Goal: Check status: Check status

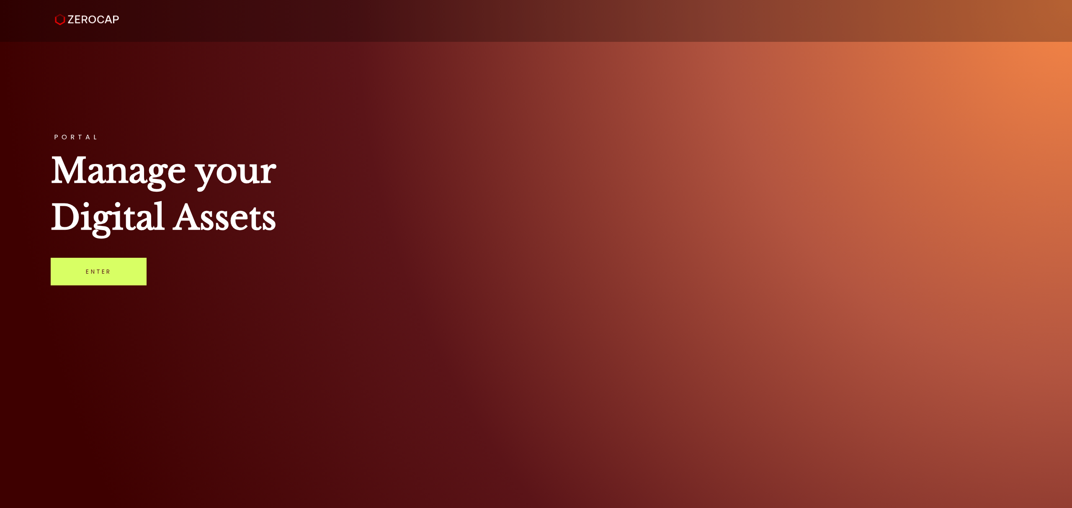
click at [99, 271] on link "Enter" at bounding box center [99, 272] width 96 height 28
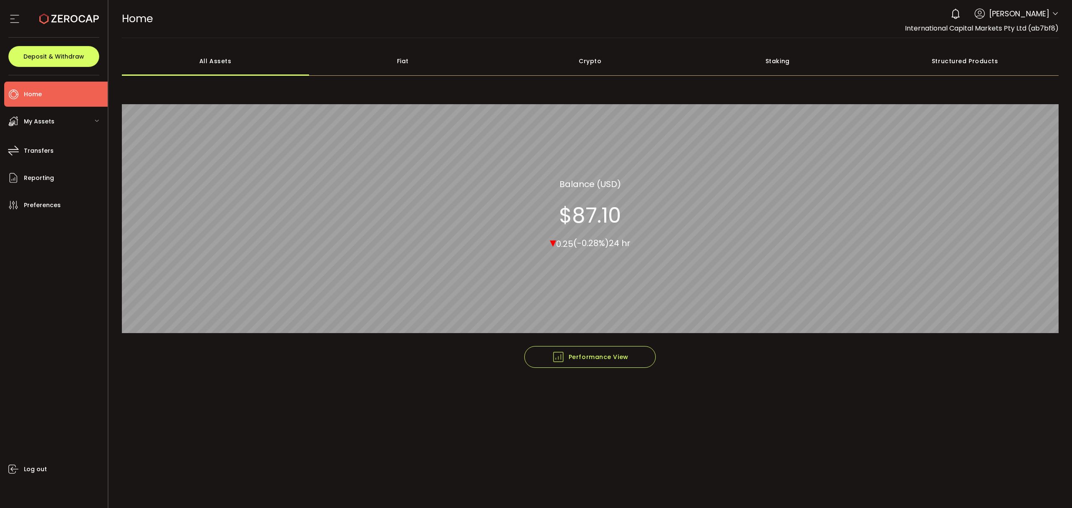
click at [1052, 13] on icon at bounding box center [1055, 13] width 7 height 7
drag, startPoint x: 1056, startPoint y: 13, endPoint x: 1037, endPoint y: 49, distance: 40.8
click at [1056, 14] on icon at bounding box center [1055, 13] width 7 height 7
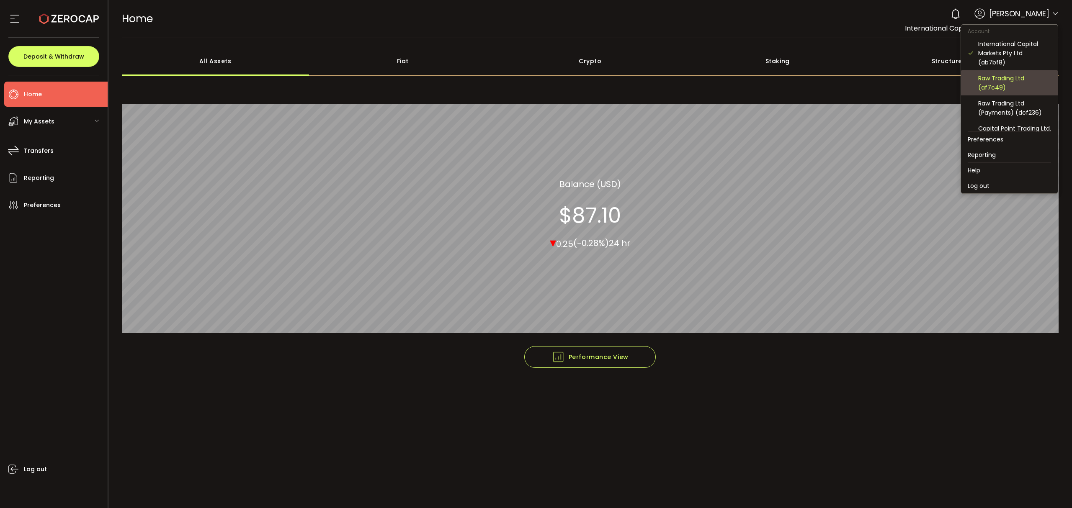
click at [1019, 81] on div "Raw Trading Ltd (af7c49)" at bounding box center [1014, 83] width 73 height 18
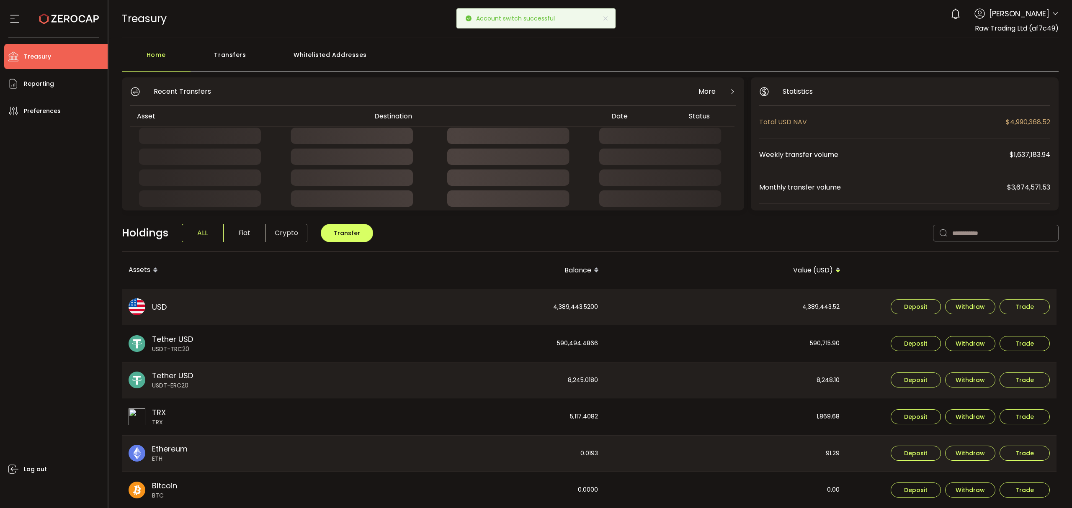
click at [229, 64] on div "Transfers" at bounding box center [231, 58] width 80 height 25
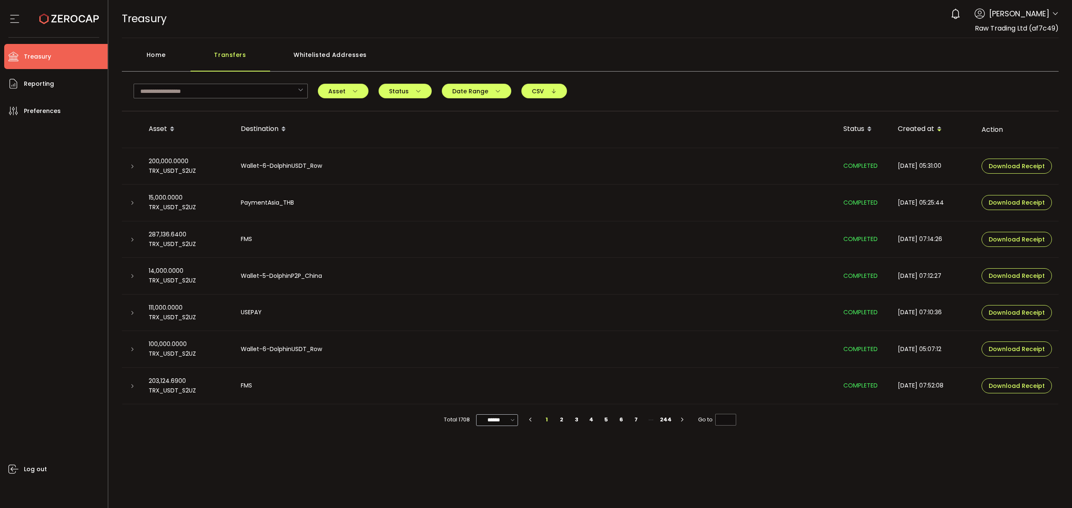
click at [510, 419] on icon at bounding box center [513, 420] width 8 height 10
drag, startPoint x: 503, startPoint y: 482, endPoint x: 518, endPoint y: 466, distance: 22.8
click at [503, 480] on span "100/page" at bounding box center [498, 484] width 27 height 8
type input "********"
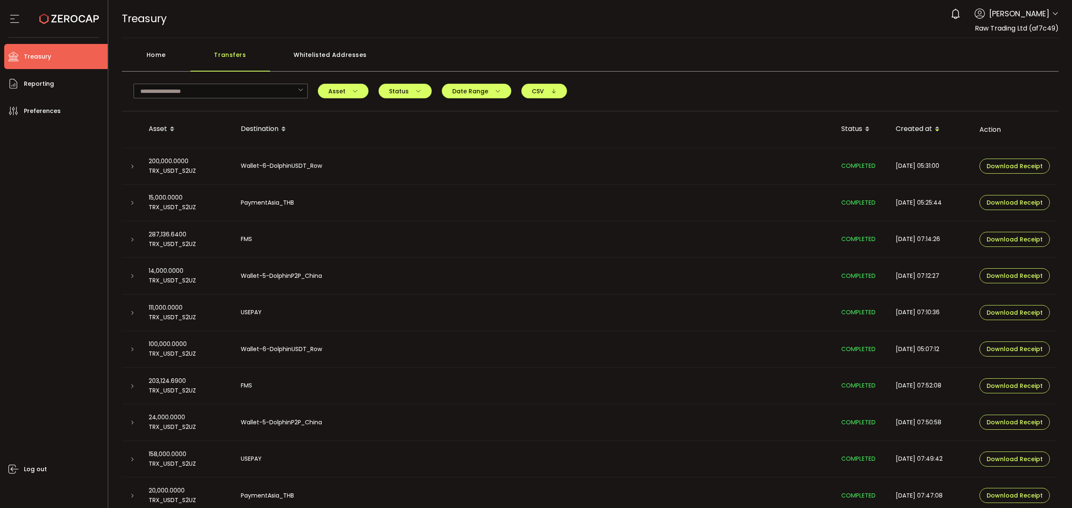
click at [152, 54] on div "Home" at bounding box center [156, 58] width 69 height 25
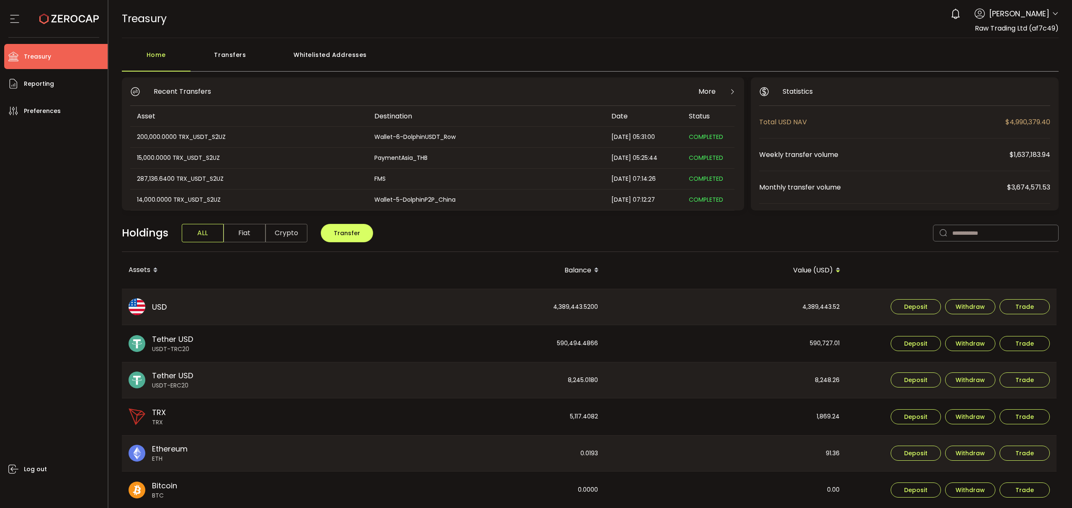
drag, startPoint x: 246, startPoint y: 61, endPoint x: 222, endPoint y: 69, distance: 25.4
click at [247, 60] on div "Transfers" at bounding box center [231, 58] width 80 height 25
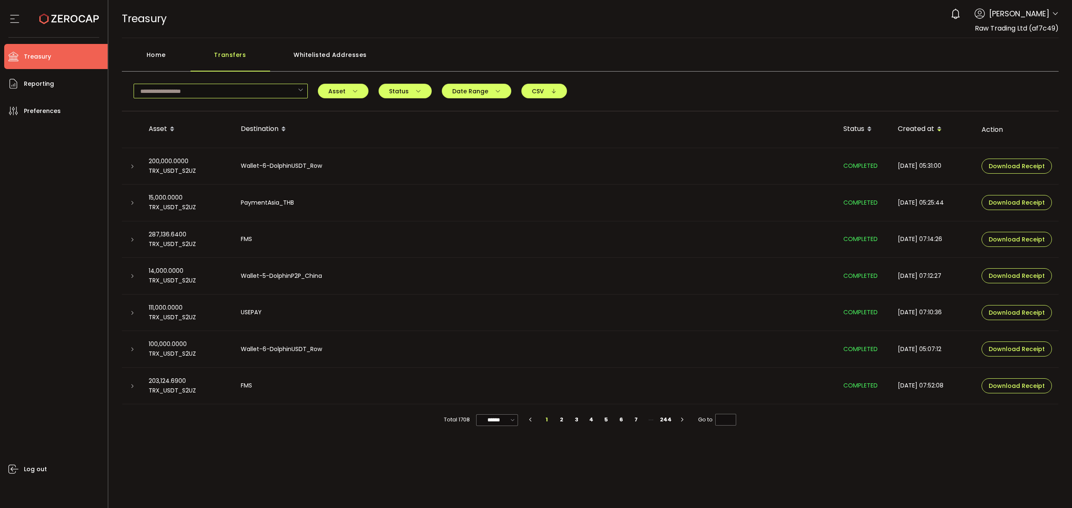
drag, startPoint x: 204, startPoint y: 93, endPoint x: 209, endPoint y: 95, distance: 4.9
click at [204, 93] on input "text" at bounding box center [221, 91] width 174 height 15
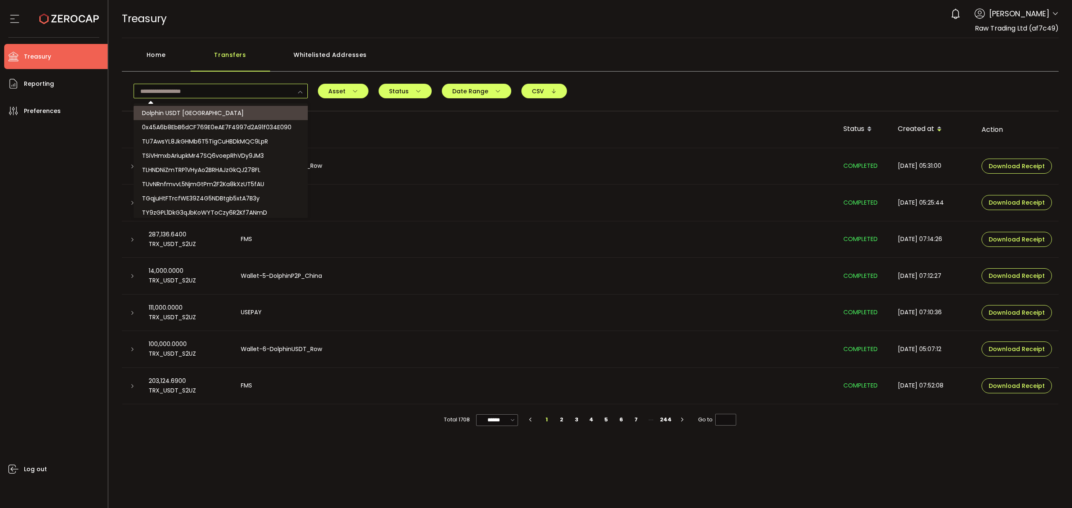
paste input "**********"
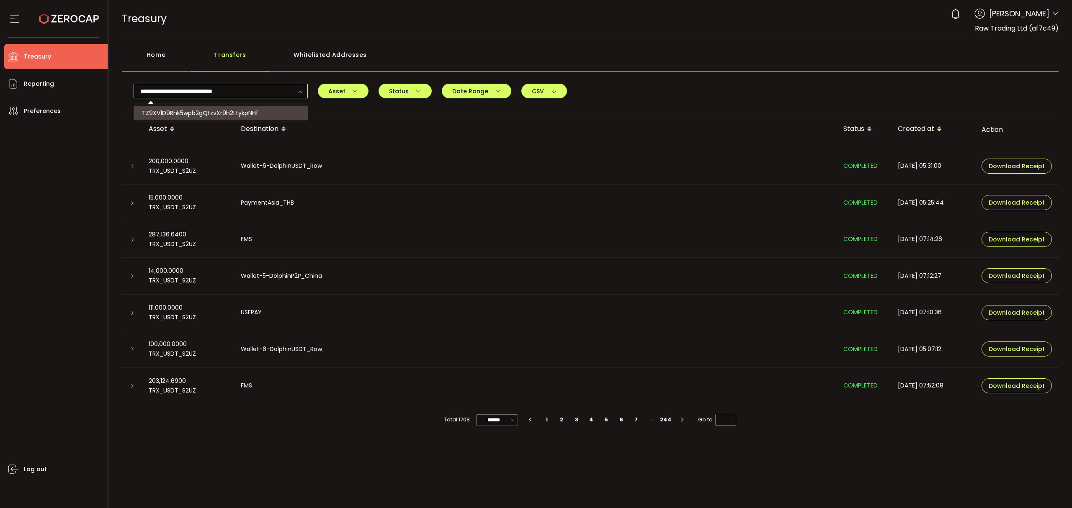
type input "**********"
click at [260, 109] on li "TZ9XV1D9Rhk5wpb2gQtzvXr9h2LtykpNHf" at bounding box center [222, 113] width 176 height 14
click at [132, 165] on icon at bounding box center [132, 166] width 5 height 5
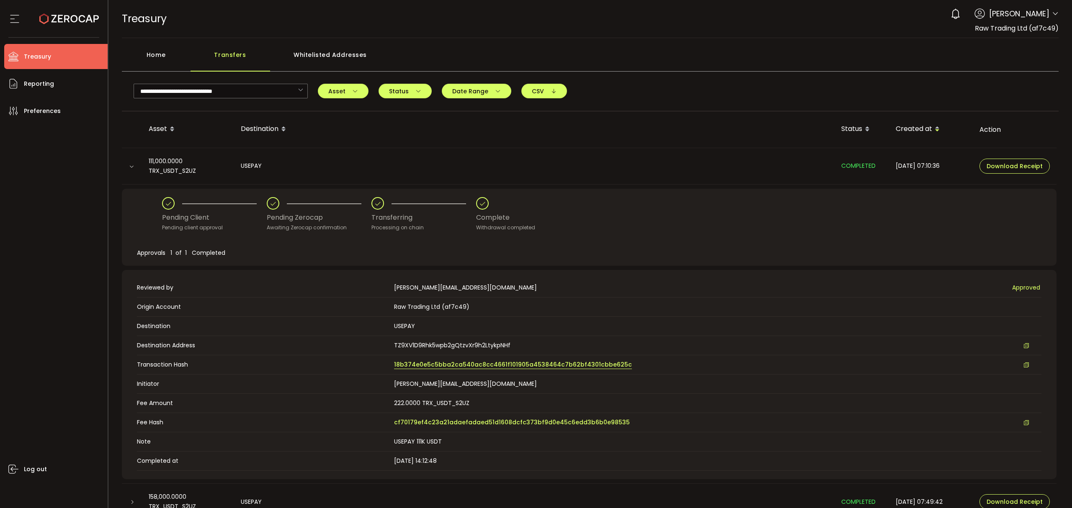
click at [479, 365] on span "18b374e0e5c5bba2ca540ac8cc4661f101905a4538464c7b62bf4301cbbe625c" at bounding box center [513, 365] width 238 height 9
drag, startPoint x: 297, startPoint y: 91, endPoint x: 292, endPoint y: 90, distance: 4.8
click at [295, 90] on icon at bounding box center [300, 91] width 10 height 15
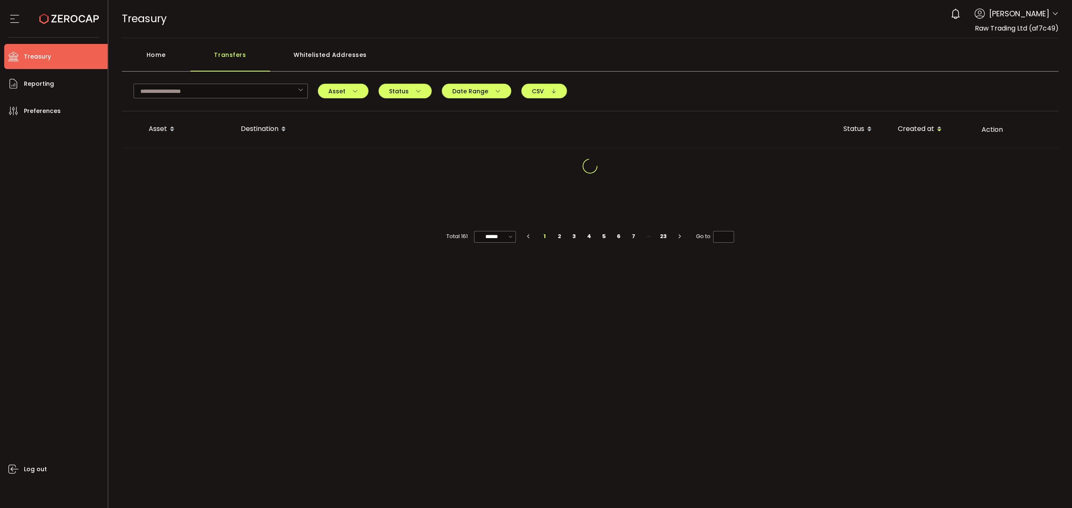
click at [177, 59] on div "Home" at bounding box center [156, 58] width 69 height 25
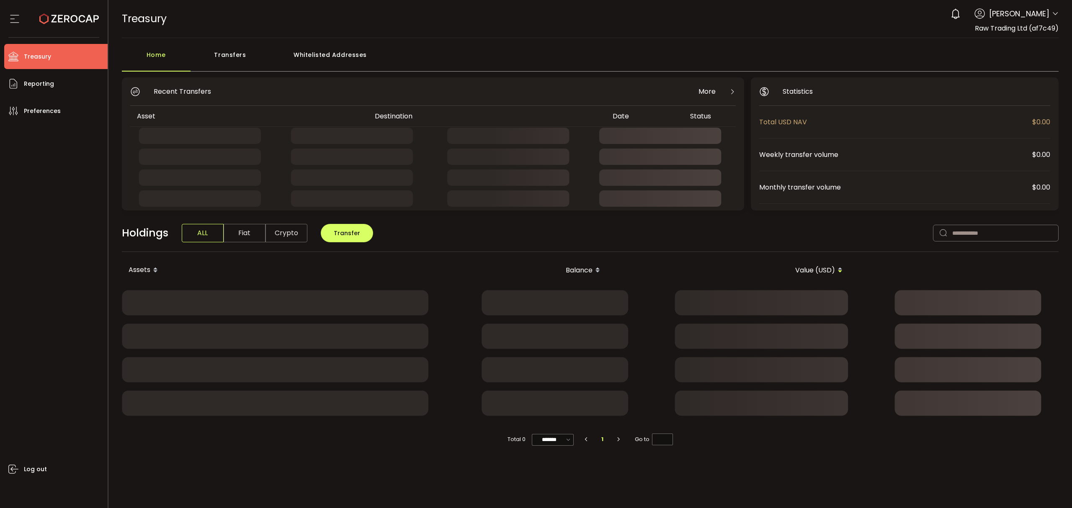
drag, startPoint x: 230, startPoint y: 49, endPoint x: 230, endPoint y: 59, distance: 9.7
click at [230, 50] on div "Transfers" at bounding box center [231, 58] width 80 height 25
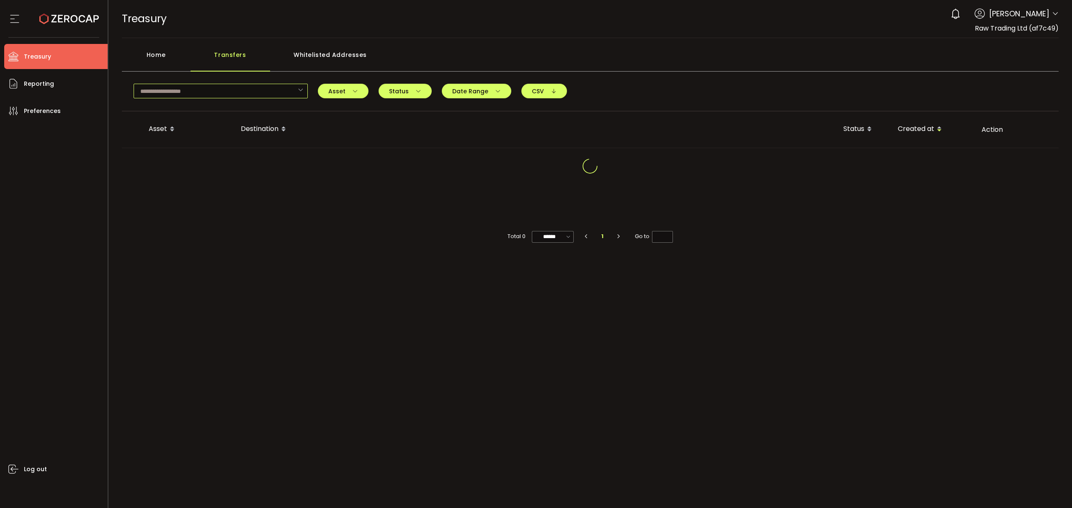
click at [229, 98] on input "text" at bounding box center [221, 91] width 174 height 15
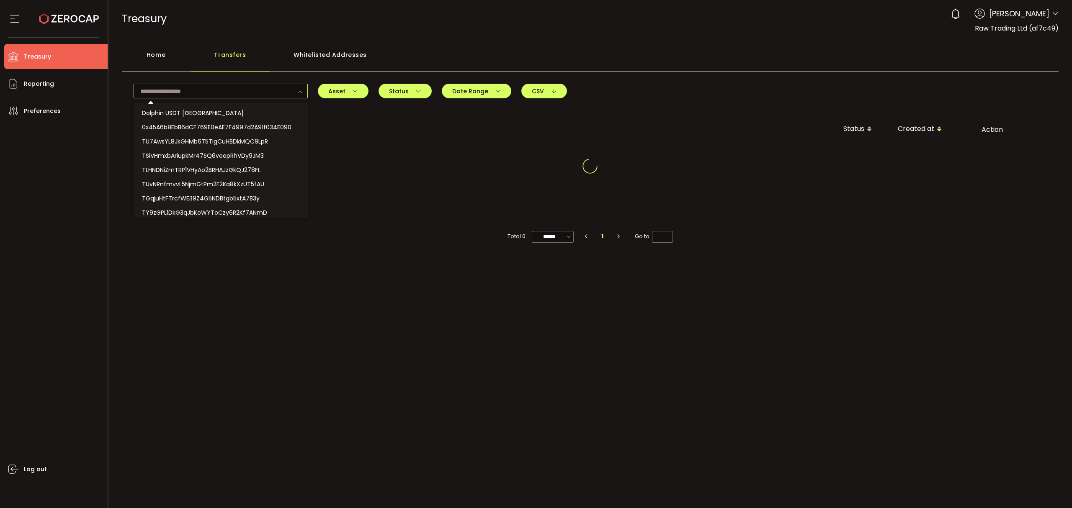
paste input "**********"
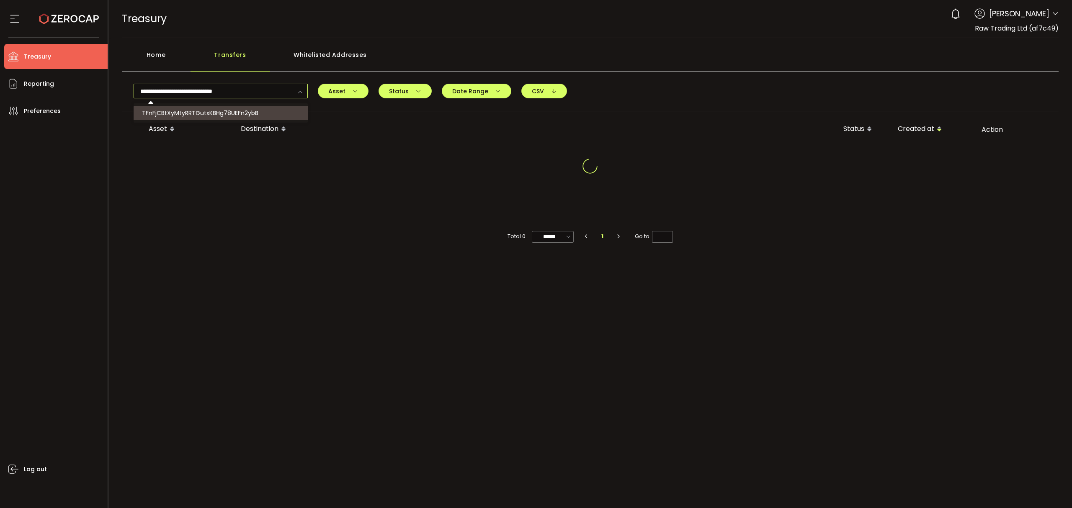
type input "**********"
click at [250, 109] on span "TFnFjCBtXyMtyRRTGutxKBHg78UEFn2ybB" at bounding box center [200, 113] width 116 height 8
click at [270, 89] on input "**********" at bounding box center [221, 91] width 174 height 15
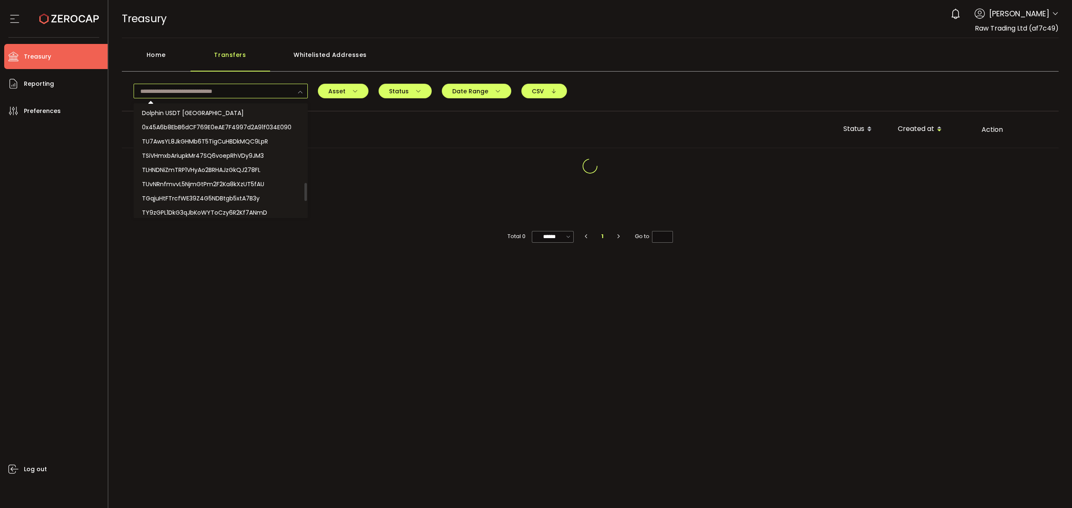
scroll to position [500, 0]
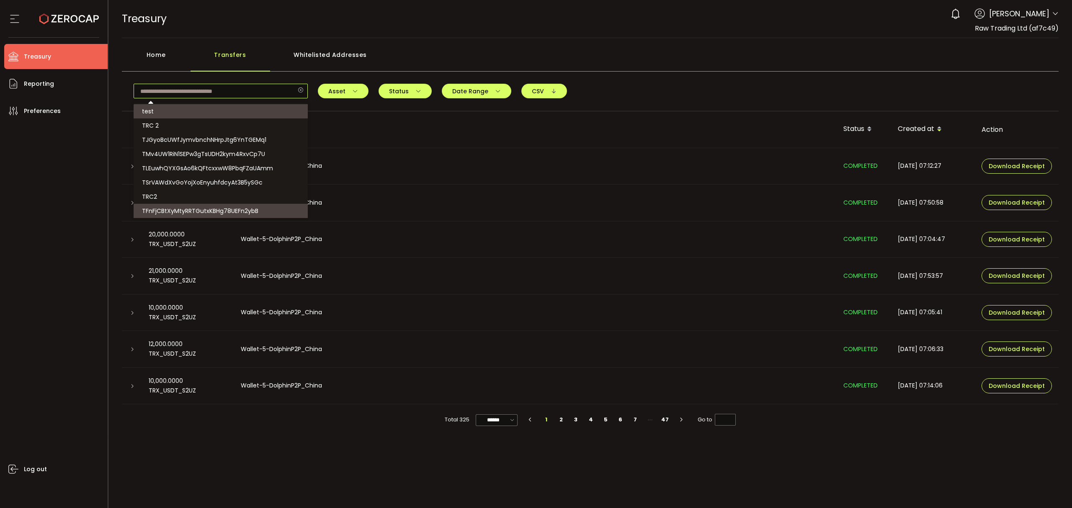
paste input "**********"
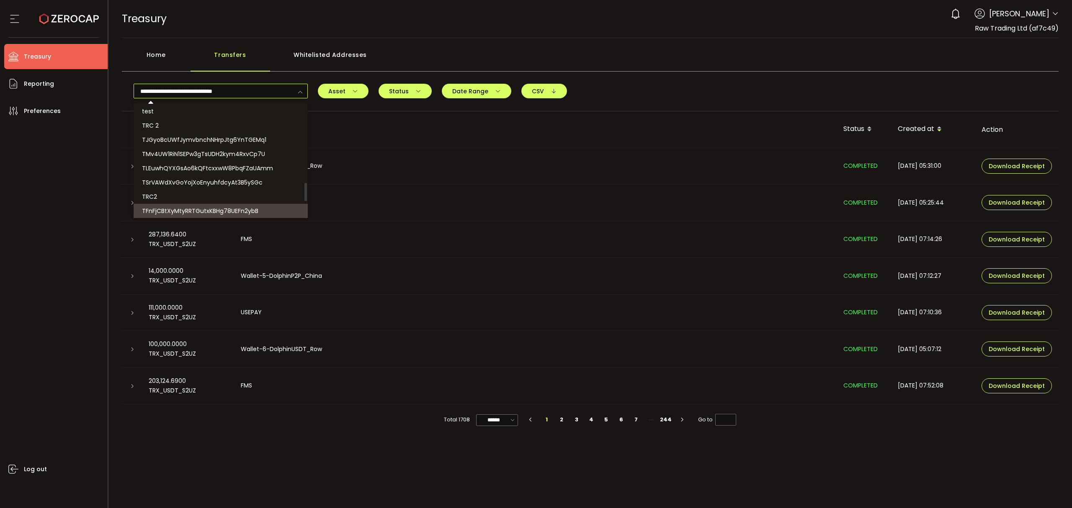
type input "**********"
click at [251, 212] on span "TFnFjCBtXyMtyRRTGutxKBHg78UEFn2ybB" at bounding box center [200, 211] width 116 height 8
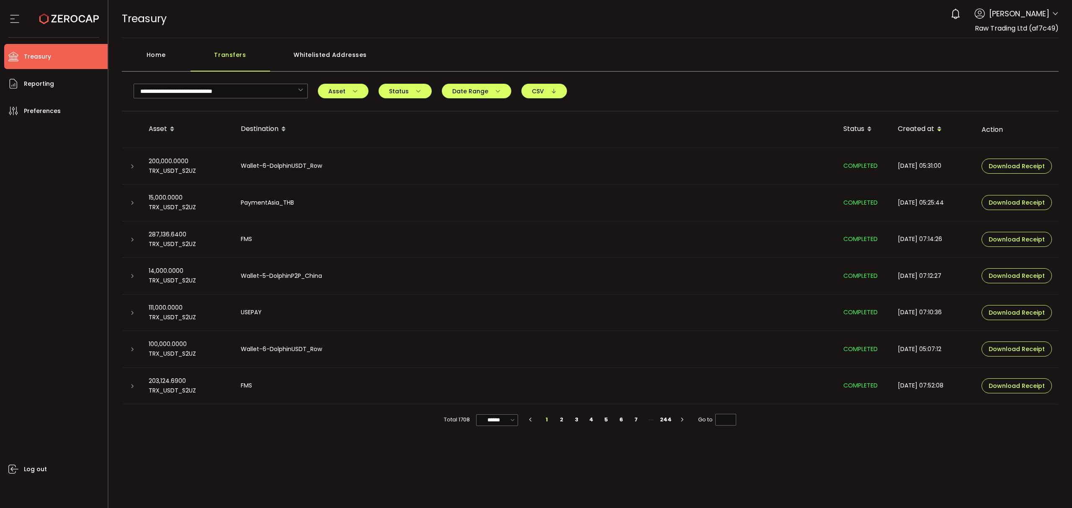
click at [130, 274] on icon at bounding box center [132, 276] width 5 height 5
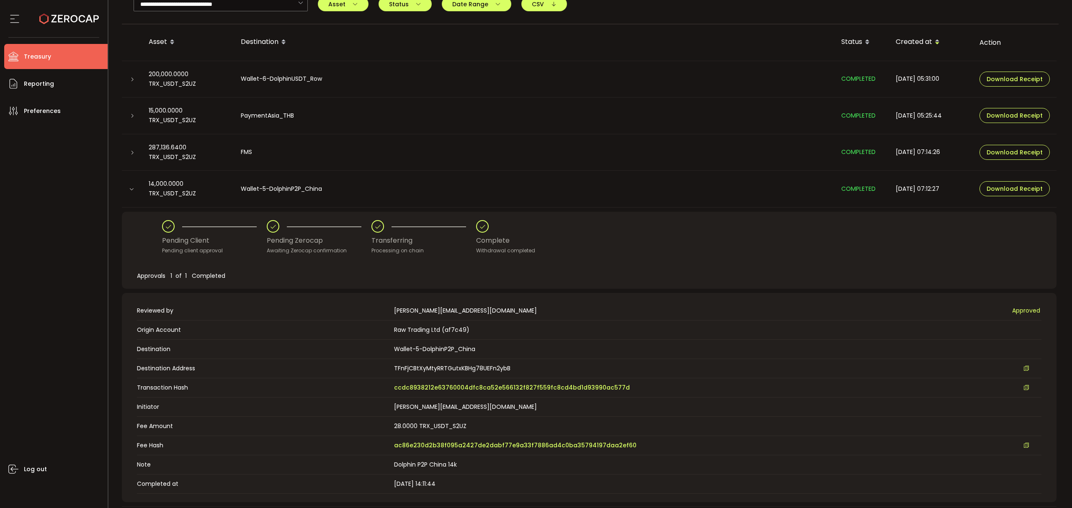
scroll to position [111, 0]
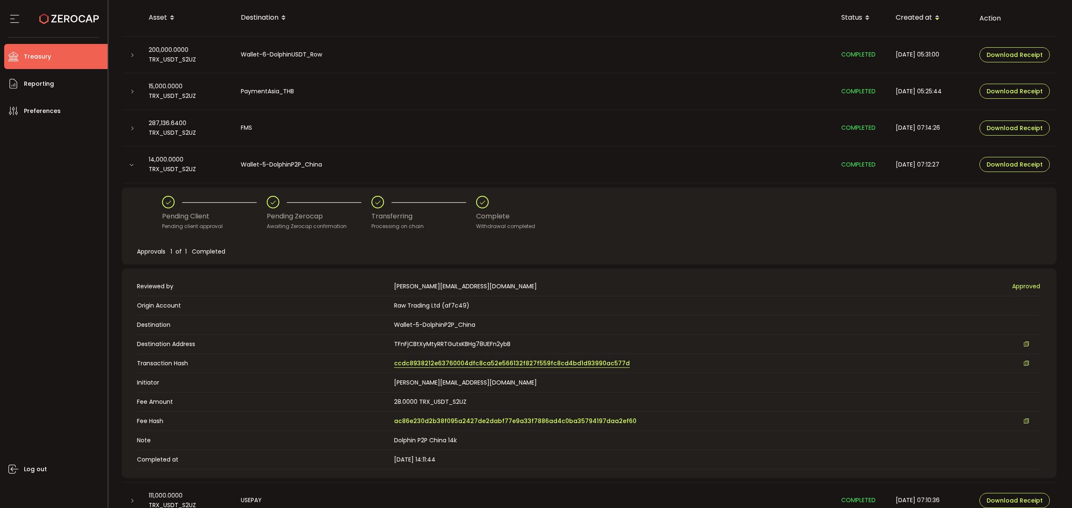
click at [511, 359] on span "ccdc8938212e63760004dfc8ca52e566132f827f559fc8cd4bd1d93990ac577d" at bounding box center [512, 363] width 236 height 9
click at [130, 171] on td at bounding box center [132, 165] width 20 height 37
click at [130, 166] on icon at bounding box center [131, 164] width 5 height 5
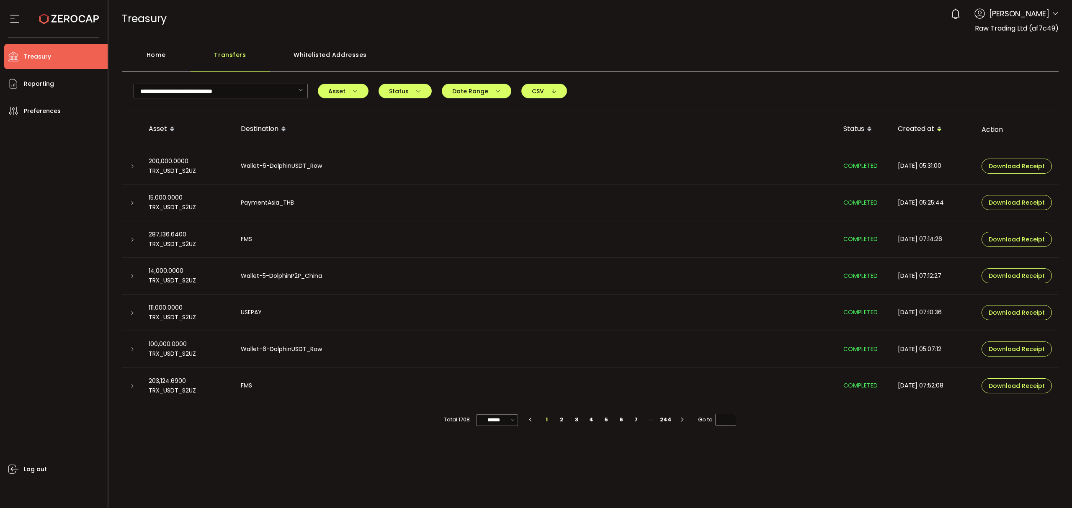
click at [155, 60] on div "Home" at bounding box center [156, 58] width 69 height 25
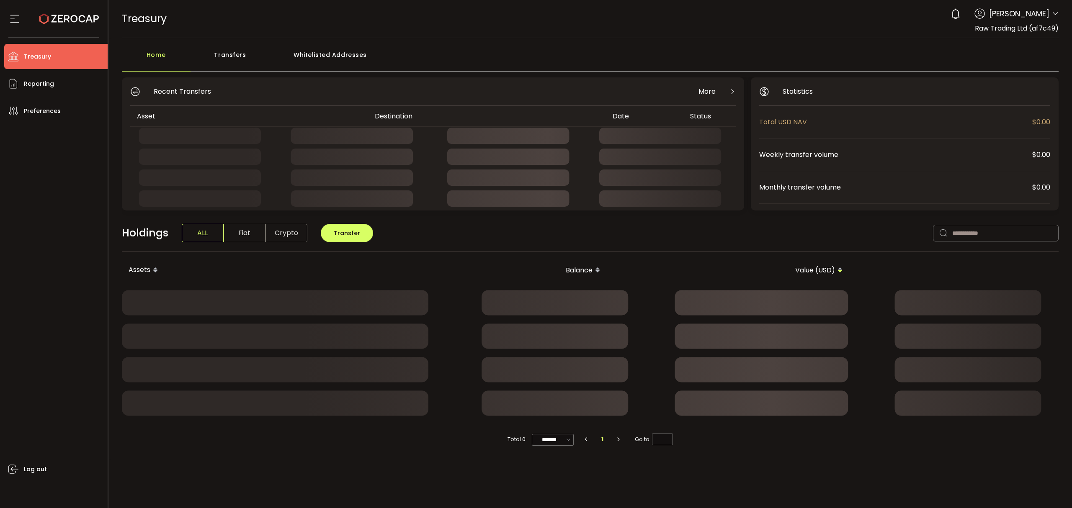
click at [218, 57] on div "Transfers" at bounding box center [231, 58] width 80 height 25
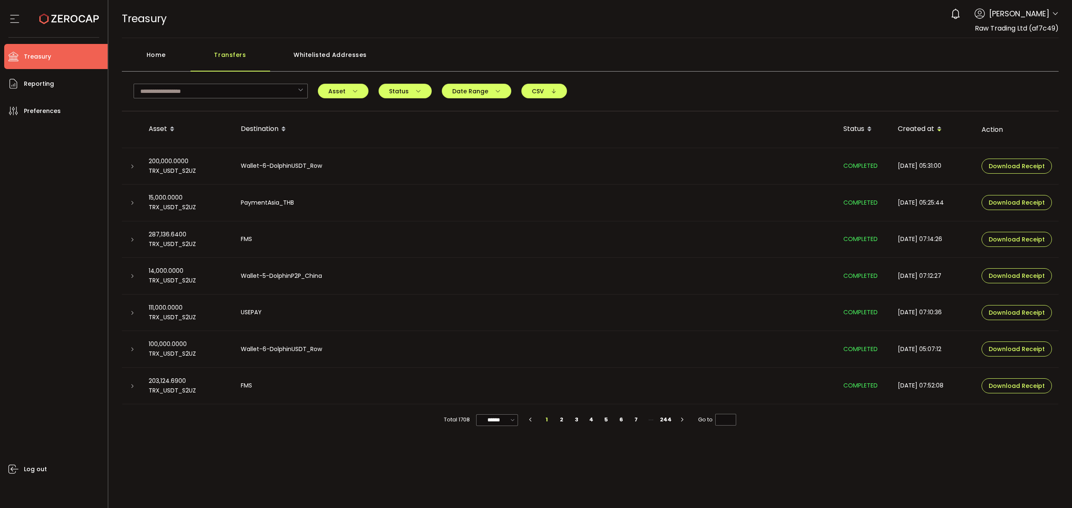
click at [285, 196] on td "PaymentAsia_THB" at bounding box center [535, 203] width 603 height 37
click at [131, 205] on icon at bounding box center [132, 203] width 5 height 5
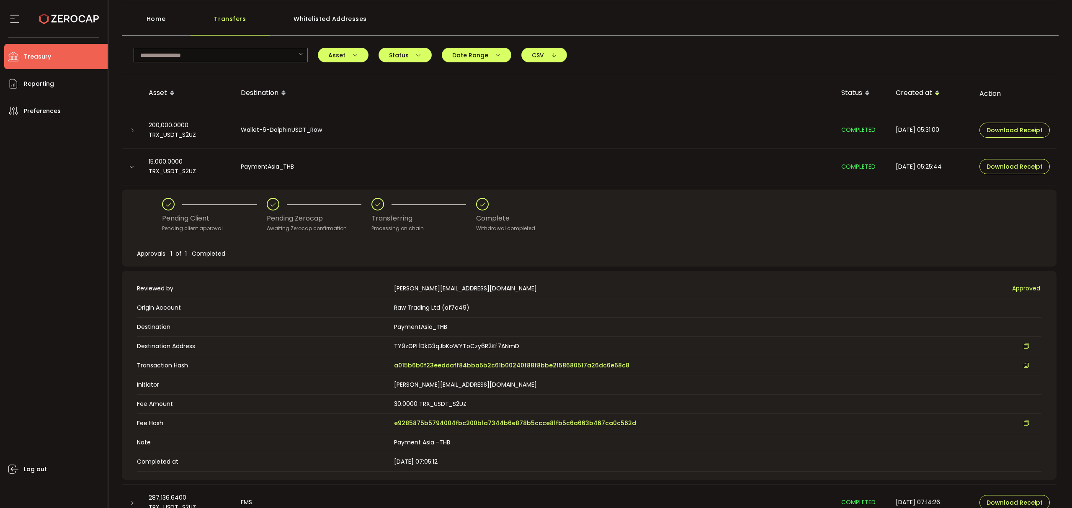
scroll to position [56, 0]
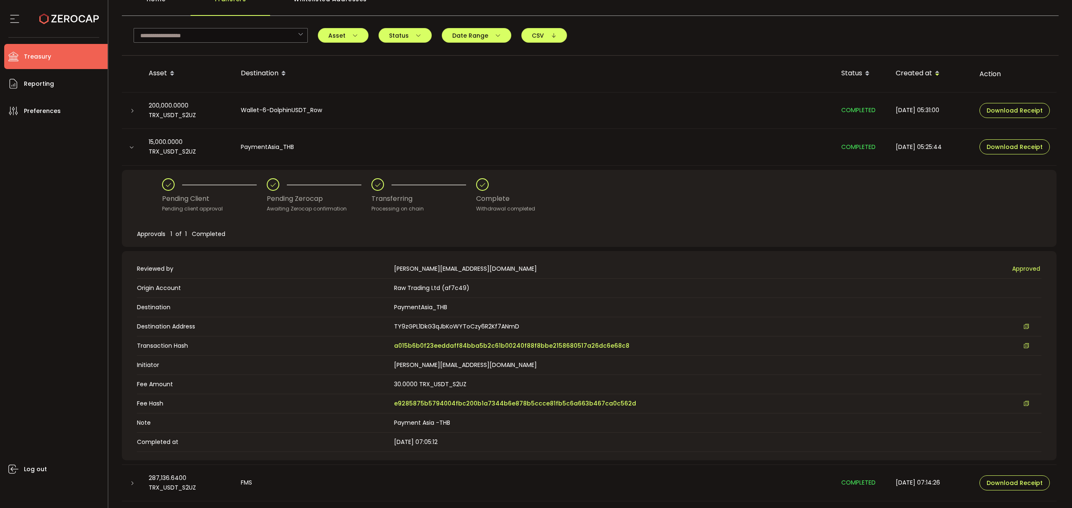
click at [134, 146] on div at bounding box center [132, 147] width 8 height 7
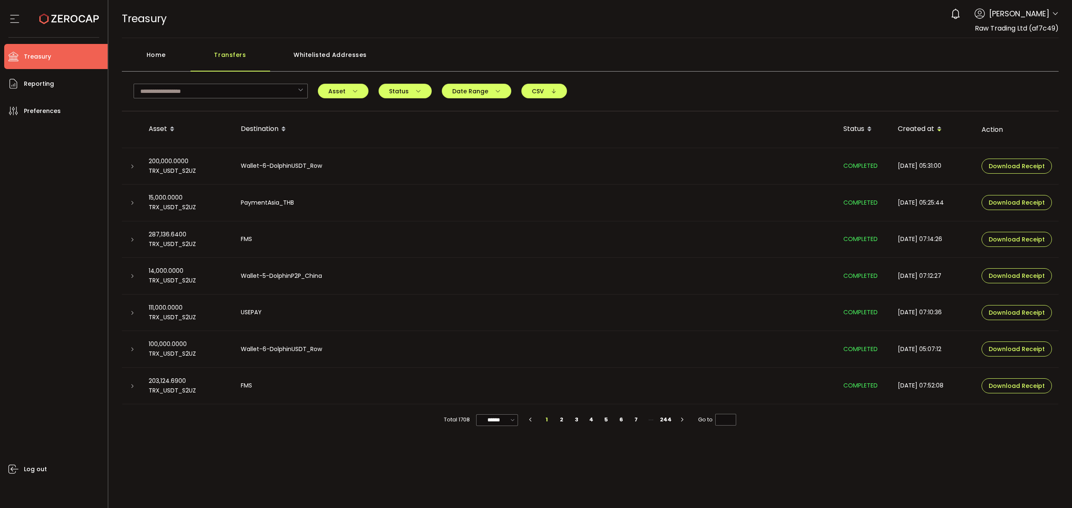
click at [134, 203] on icon at bounding box center [132, 203] width 5 height 5
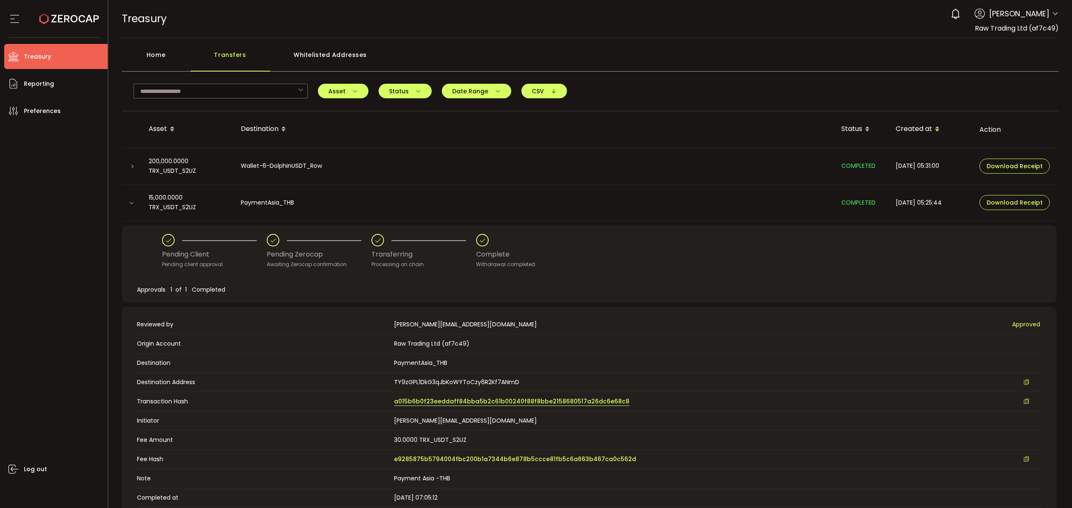
click at [456, 401] on span "a015b6b0f23eeddaff84bba5b2c61b00240f88f8bbe2158680517a26dc6e68c8" at bounding box center [511, 401] width 235 height 9
click at [157, 54] on div "Home" at bounding box center [156, 58] width 69 height 25
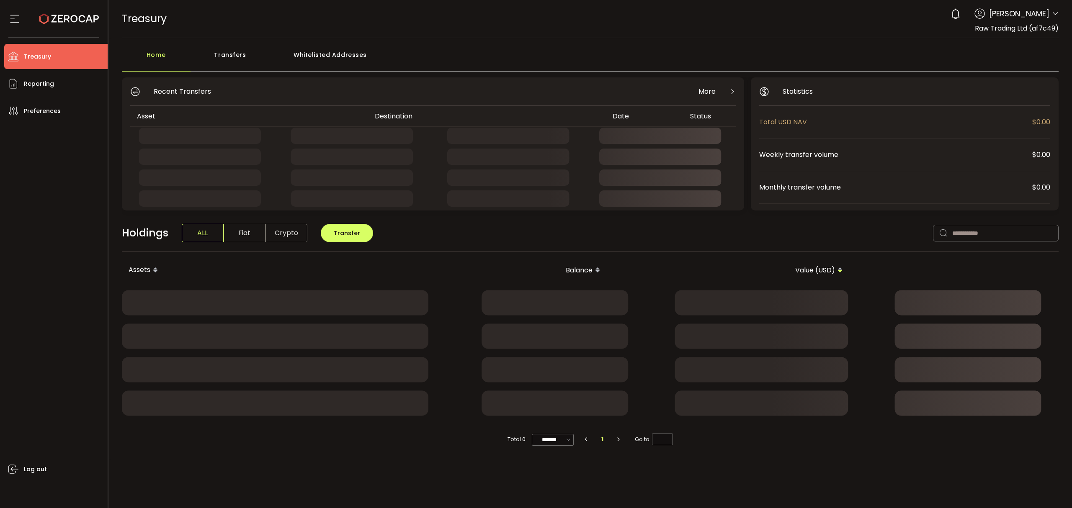
click at [218, 54] on div "Transfers" at bounding box center [231, 58] width 80 height 25
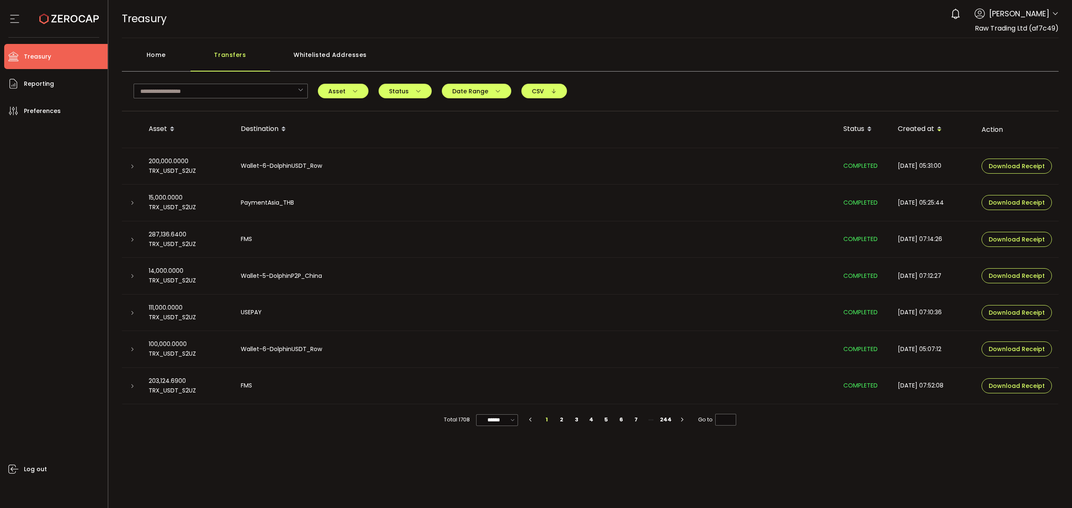
click at [128, 165] on div at bounding box center [132, 166] width 20 height 8
click at [132, 166] on icon at bounding box center [132, 166] width 5 height 5
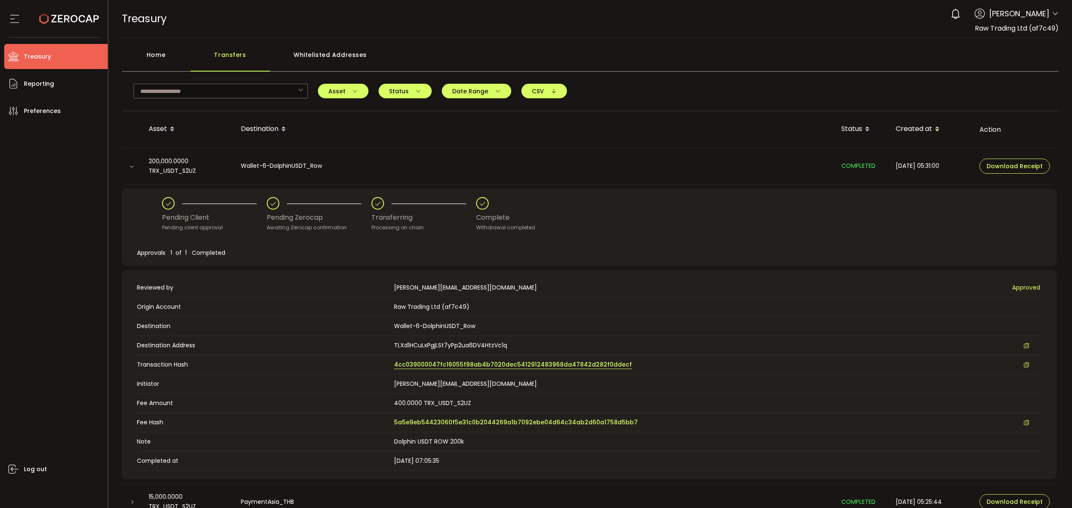
click at [431, 366] on span "4cc039000047fc16055f98ab4b7020dec5412912483968da47842d282f0ddecf" at bounding box center [513, 365] width 238 height 9
